Goal: Task Accomplishment & Management: Complete application form

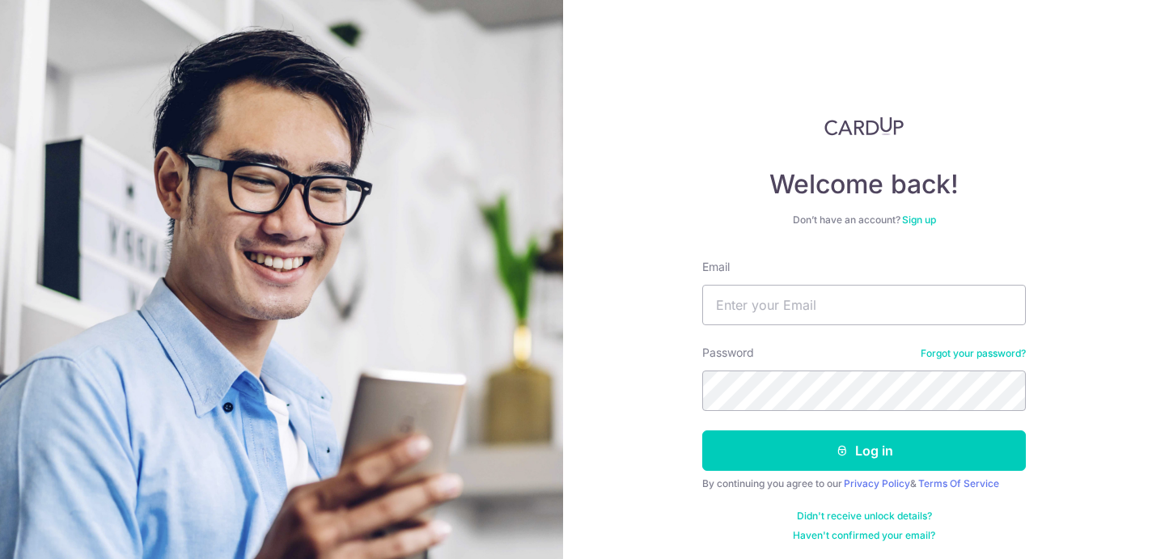
scroll to position [2, 0]
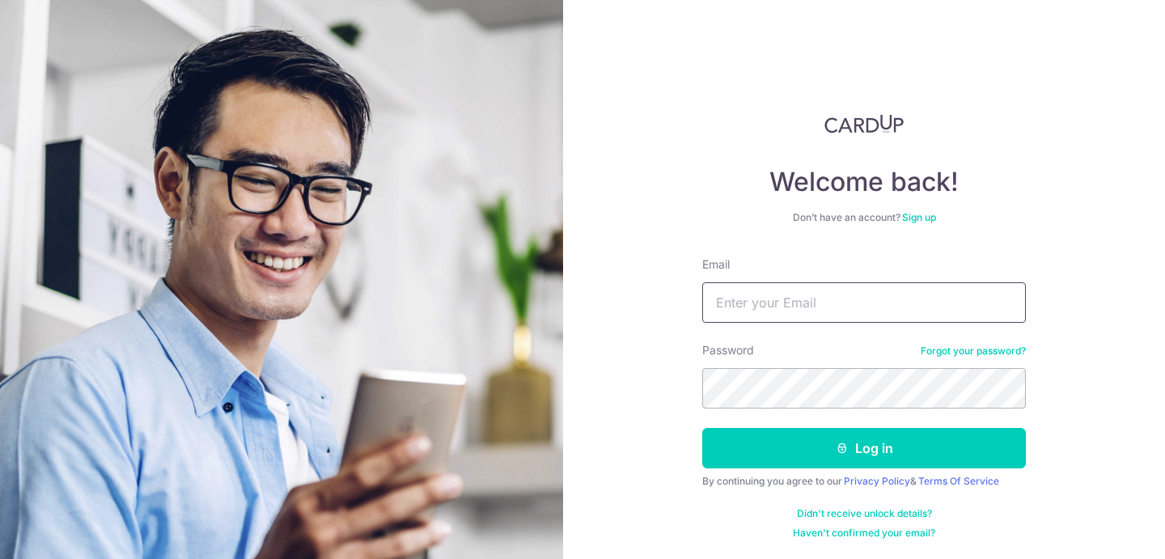
click at [754, 306] on input "Email" at bounding box center [864, 302] width 324 height 40
type input "[EMAIL_ADDRESS][DOMAIN_NAME]"
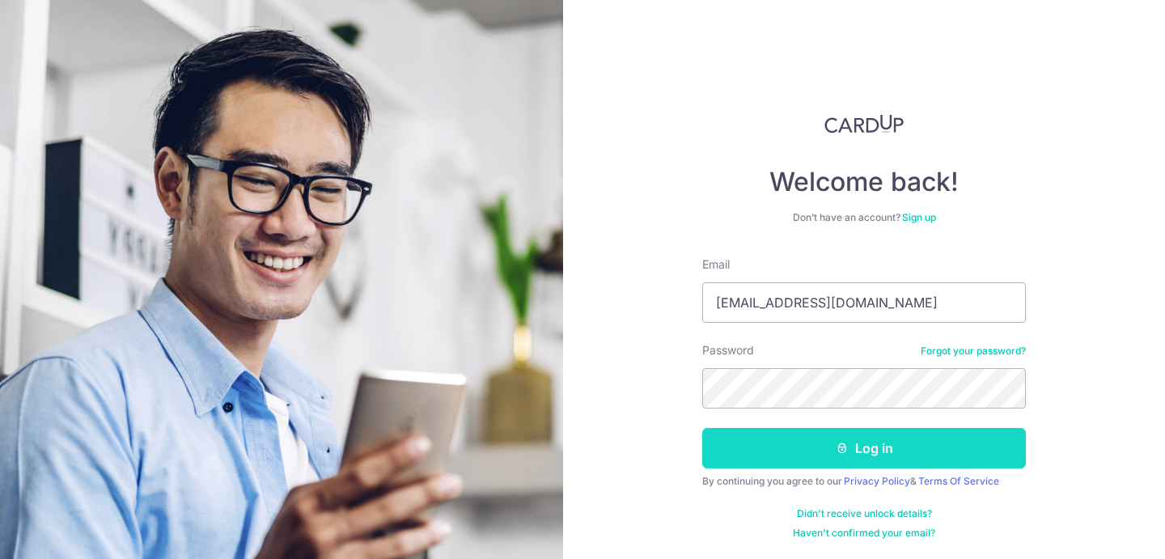
click at [824, 449] on button "Log in" at bounding box center [864, 448] width 324 height 40
